Goal: Information Seeking & Learning: Learn about a topic

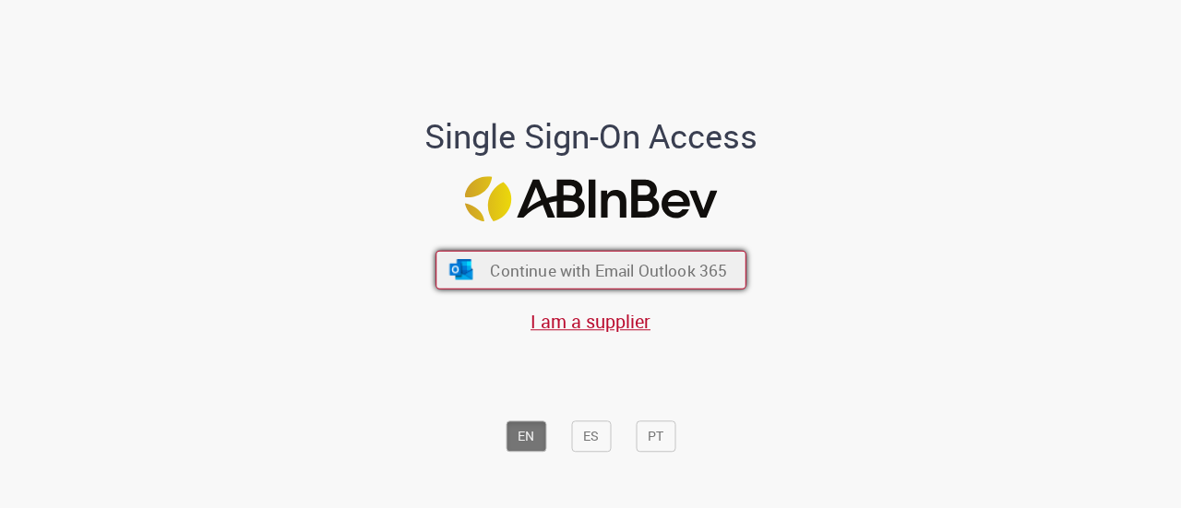
click at [661, 257] on button "Continue with Email Outlook 365" at bounding box center [591, 270] width 311 height 39
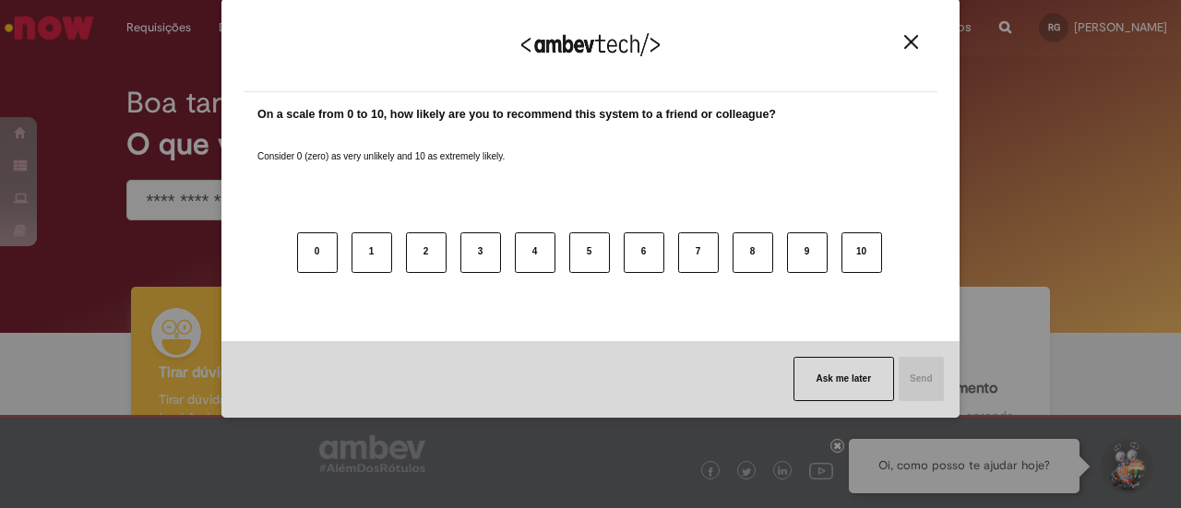
click at [748, 161] on div "On a scale from 0 to 10, how likely are you to recommend this system to a frien…" at bounding box center [590, 210] width 666 height 208
click at [917, 38] on img "Close" at bounding box center [911, 42] width 14 height 14
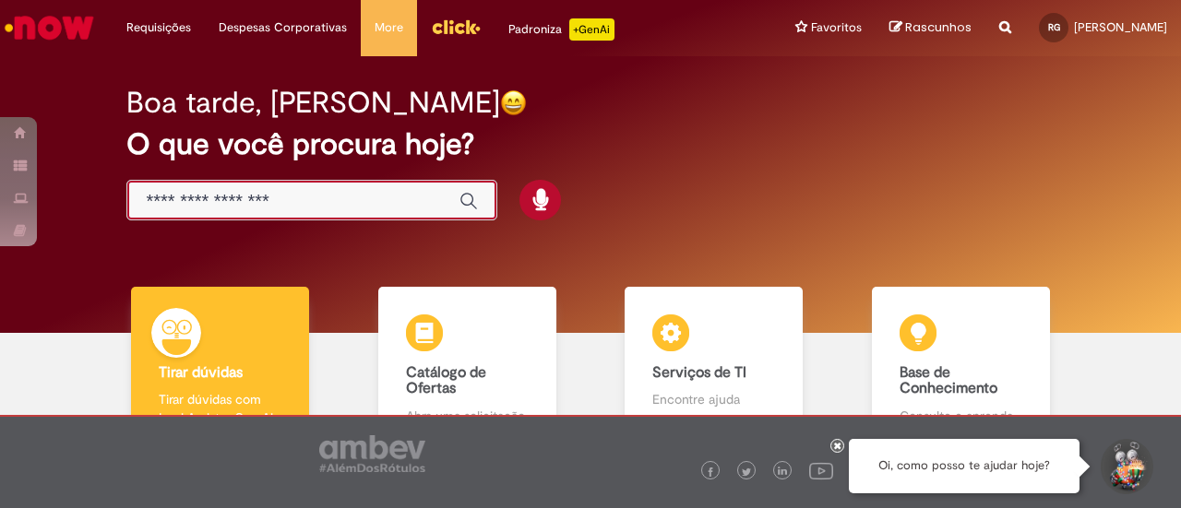
click at [336, 203] on input "Basta digitar aqui" at bounding box center [293, 201] width 295 height 21
type input "**********"
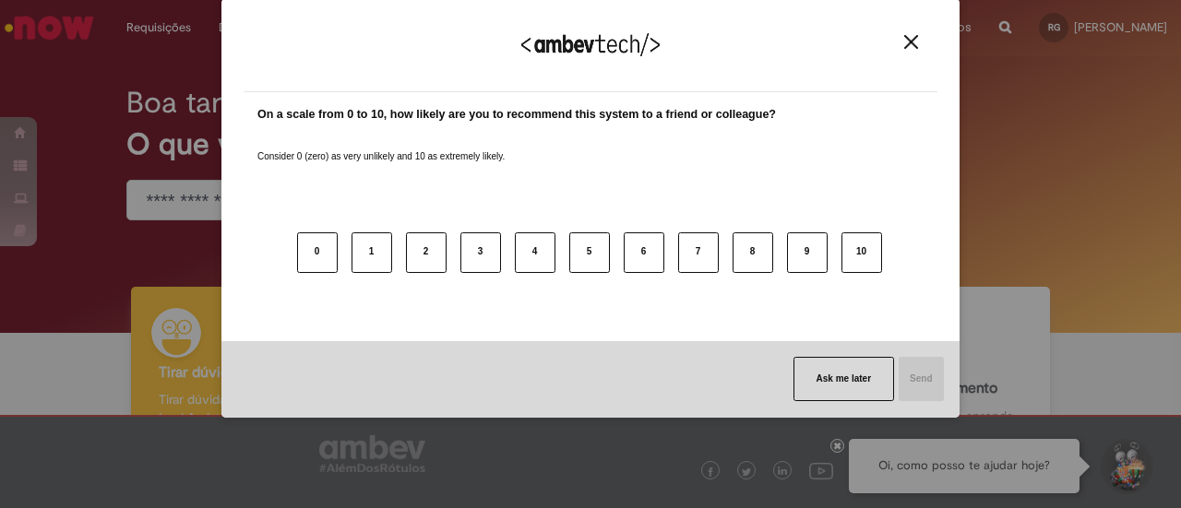
click at [904, 40] on img "Close" at bounding box center [911, 42] width 14 height 14
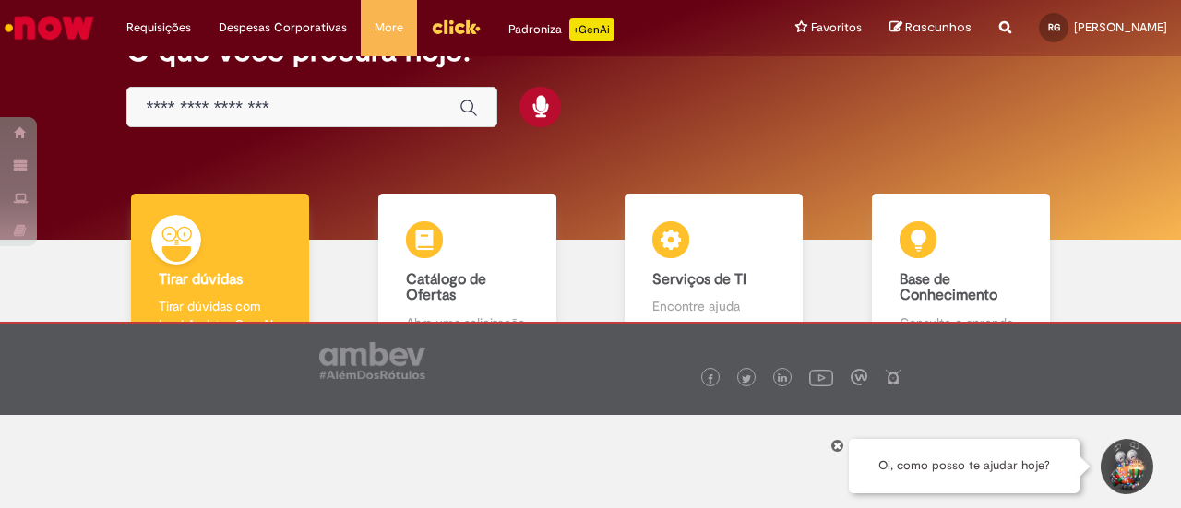
scroll to position [104, 0]
